Goal: Task Accomplishment & Management: Complete application form

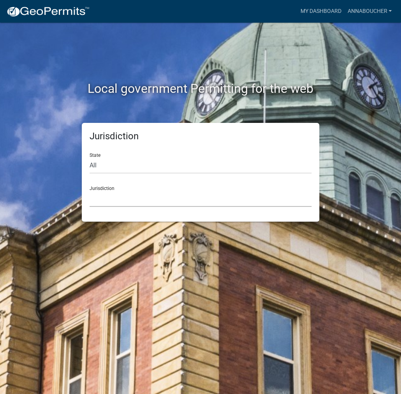
click at [122, 198] on select "[GEOGRAPHIC_DATA], [US_STATE] City of [GEOGRAPHIC_DATA], [US_STATE] [GEOGRAPHIC…" at bounding box center [201, 199] width 222 height 16
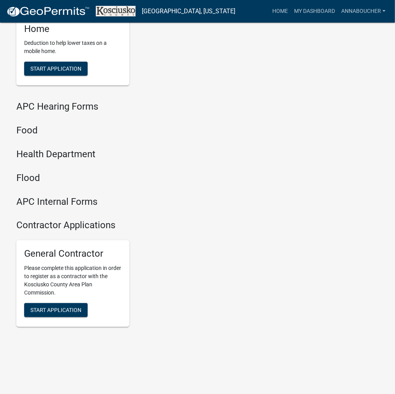
scroll to position [948, 0]
click at [76, 309] on span "Start Application" at bounding box center [55, 310] width 51 height 6
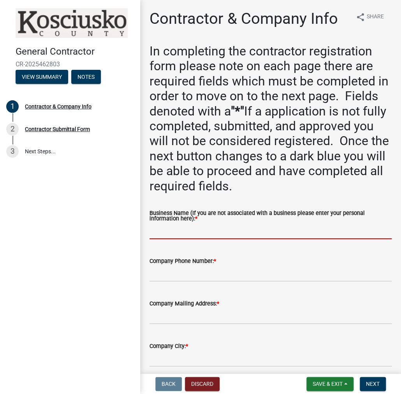
click at [175, 232] on input "Business Name (If you are not associated with a business please enter your pers…" at bounding box center [271, 231] width 242 height 16
paste input "ANNABOUCHER"
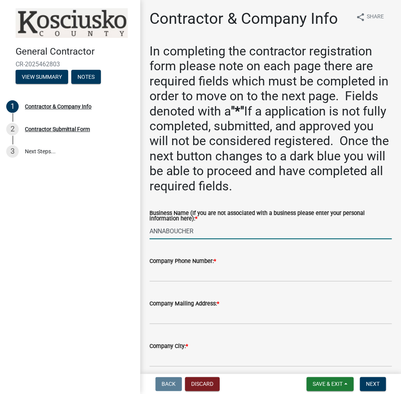
click at [165, 229] on input "ANNABOUCHER" at bounding box center [271, 231] width 242 height 16
type input "[PERSON_NAME]"
click at [163, 269] on input "Company Phone Number: *" at bounding box center [271, 273] width 242 height 16
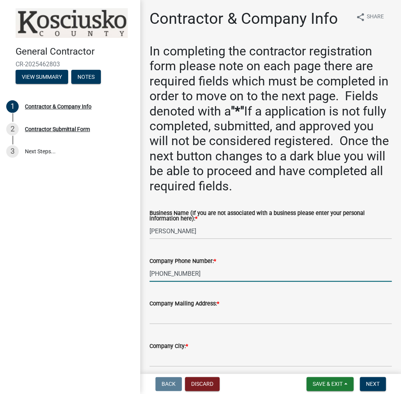
type input "[PHONE_NUMBER]"
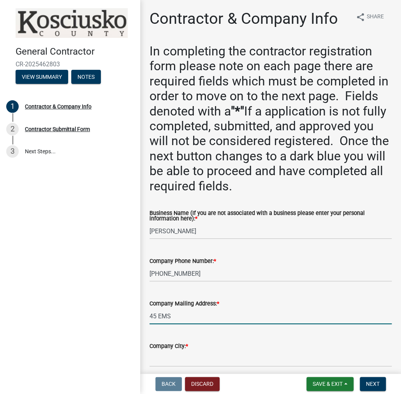
click at [187, 315] on input "45 EMS" at bounding box center [271, 316] width 242 height 16
type input "45 EMS B40F LN"
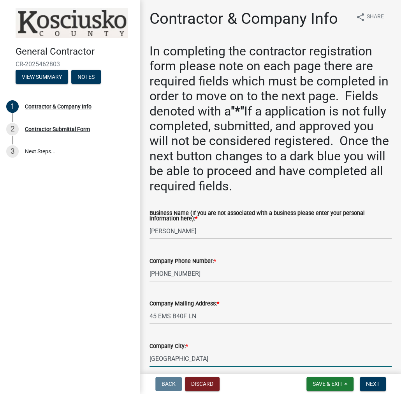
type input "[GEOGRAPHIC_DATA]"
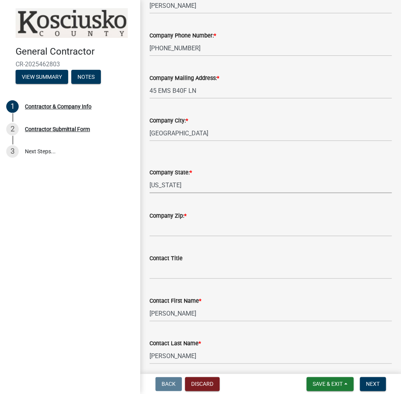
select select "IN"
type input "46538"
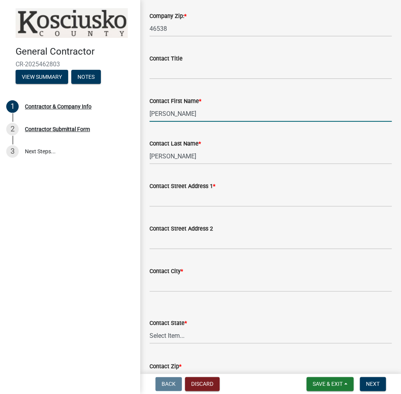
scroll to position [459, 0]
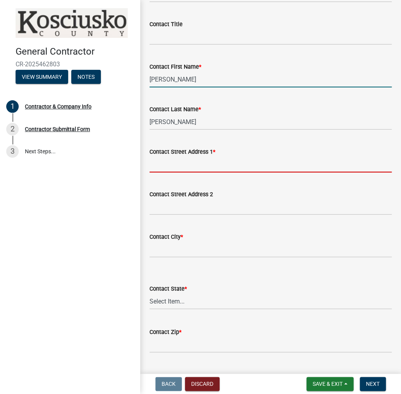
click at [171, 166] on input "Contact Street Address 1 *" at bounding box center [271, 164] width 242 height 16
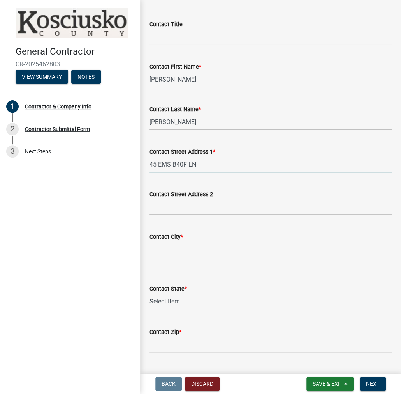
type input "45 EMS B40F LN"
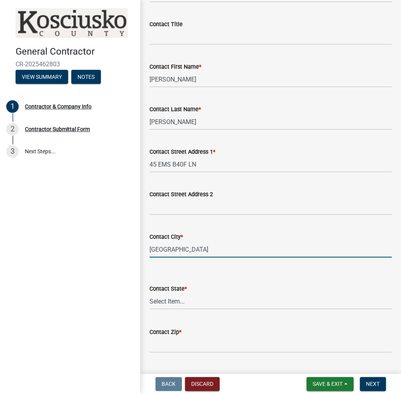
type input "[GEOGRAPHIC_DATA]"
select select "IN"
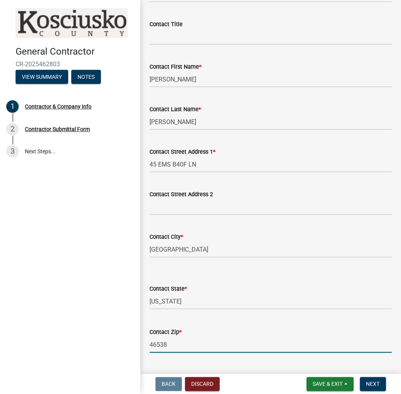
type input "46538"
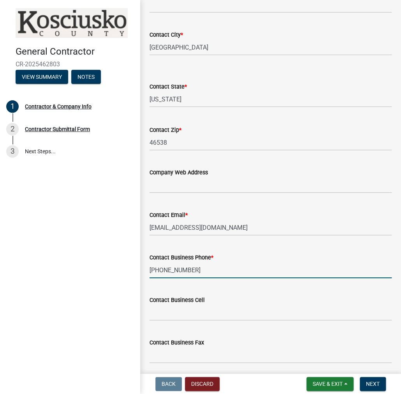
type input "[PHONE_NUMBER]"
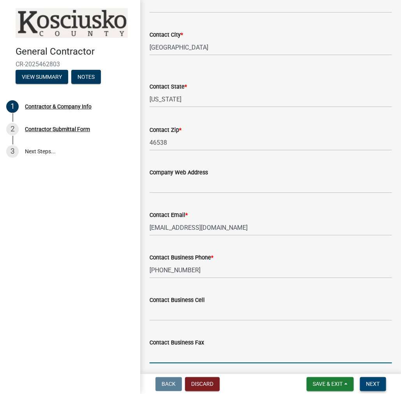
click at [381, 381] on button "Next" at bounding box center [373, 383] width 26 height 14
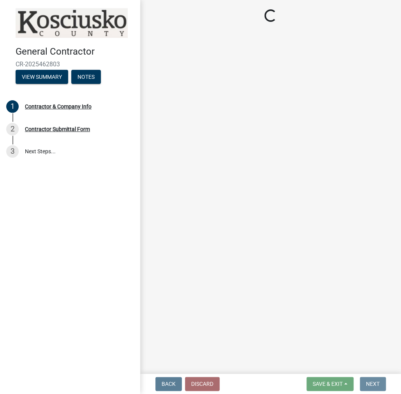
scroll to position [0, 0]
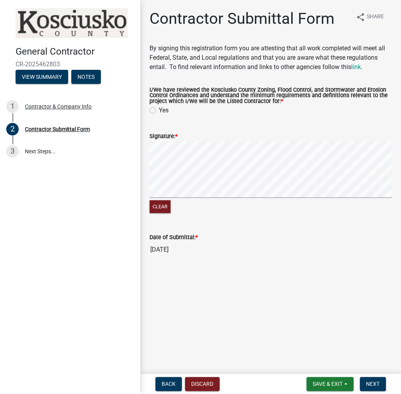
click at [159, 111] on label "Yes" at bounding box center [164, 110] width 10 height 9
click at [159, 111] on input "Yes" at bounding box center [161, 108] width 5 height 5
radio input "true"
click at [295, 226] on wm-data-entity-input-list "By signing this registration form you are attesting that all work completed wil…" at bounding box center [271, 154] width 242 height 220
click at [376, 387] on span "Next" at bounding box center [373, 383] width 14 height 6
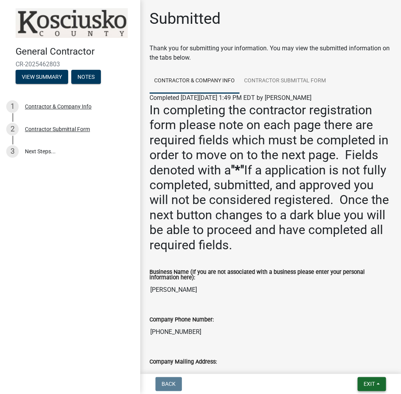
click at [373, 385] on span "Exit" at bounding box center [369, 383] width 11 height 6
click at [359, 365] on button "Save & Exit" at bounding box center [355, 363] width 62 height 19
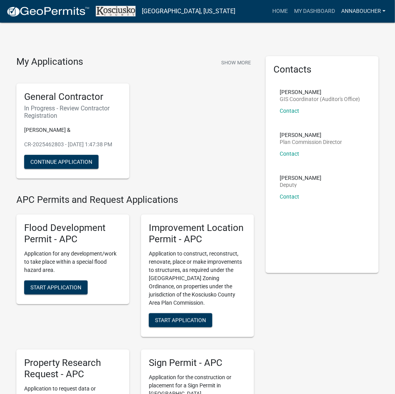
click at [370, 16] on link "ANNABOUCHER" at bounding box center [363, 11] width 51 height 15
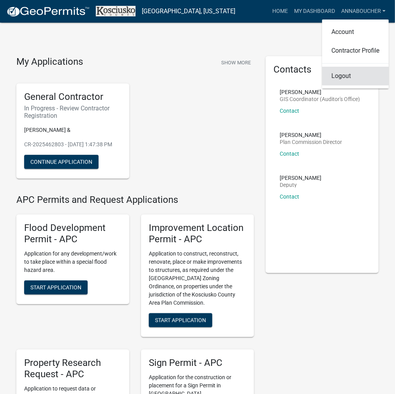
click at [349, 77] on link "Logout" at bounding box center [355, 76] width 67 height 19
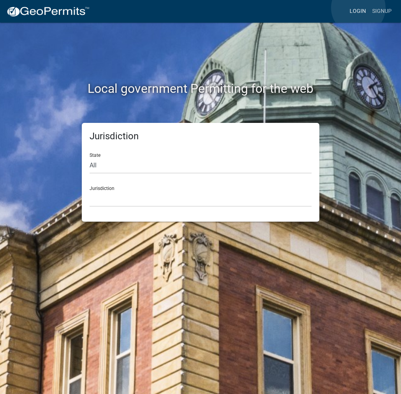
click at [358, 8] on link "Login" at bounding box center [358, 11] width 23 height 15
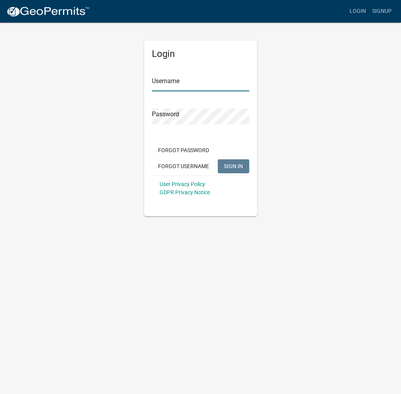
click at [186, 83] on input "Username" at bounding box center [200, 83] width 97 height 16
type input "kosplanning"
click at [218, 159] on button "SIGN IN" at bounding box center [234, 166] width 32 height 14
